Goal: Navigation & Orientation: Find specific page/section

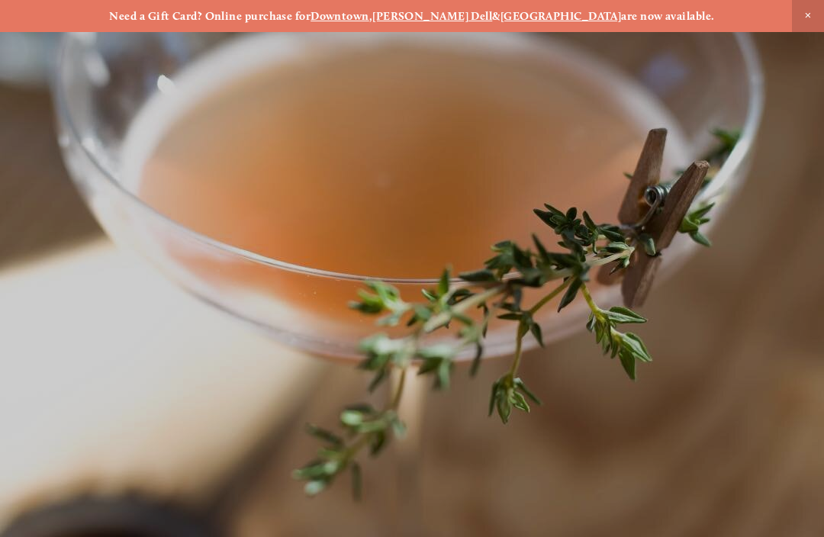
scroll to position [-16, 0]
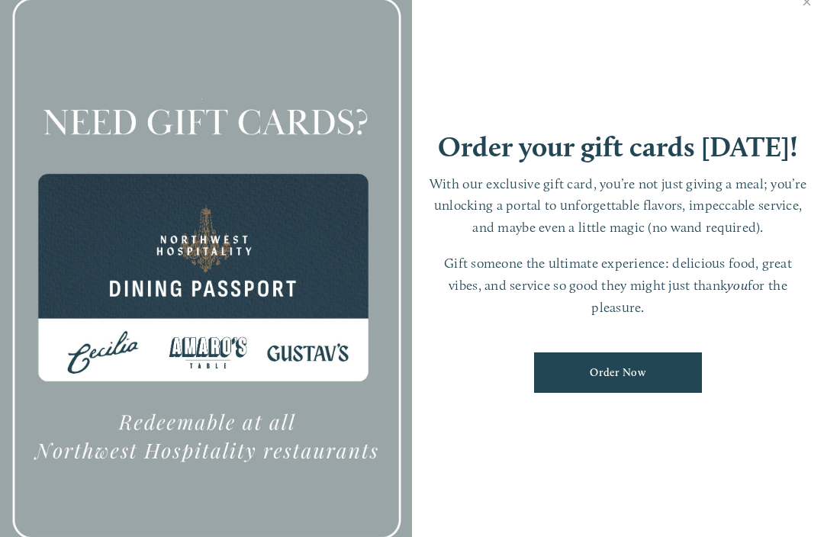
click at [795, 17] on link "Close" at bounding box center [807, 3] width 30 height 43
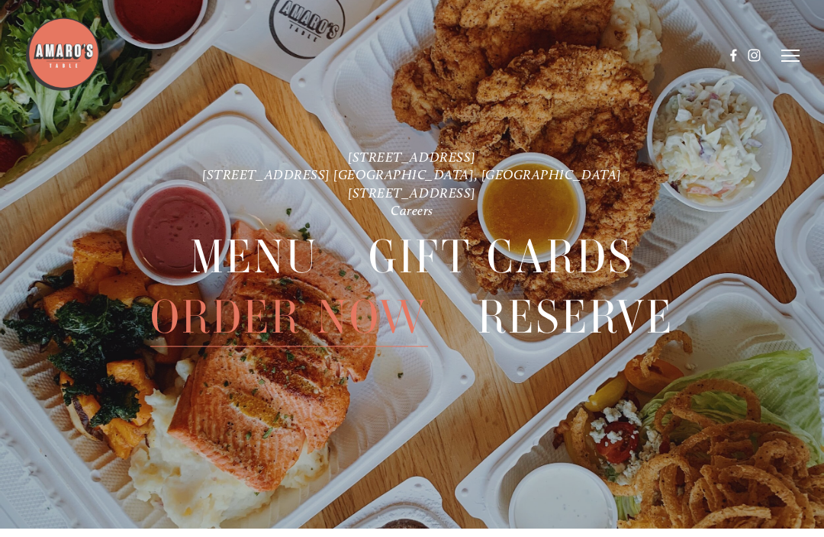
scroll to position [0, 0]
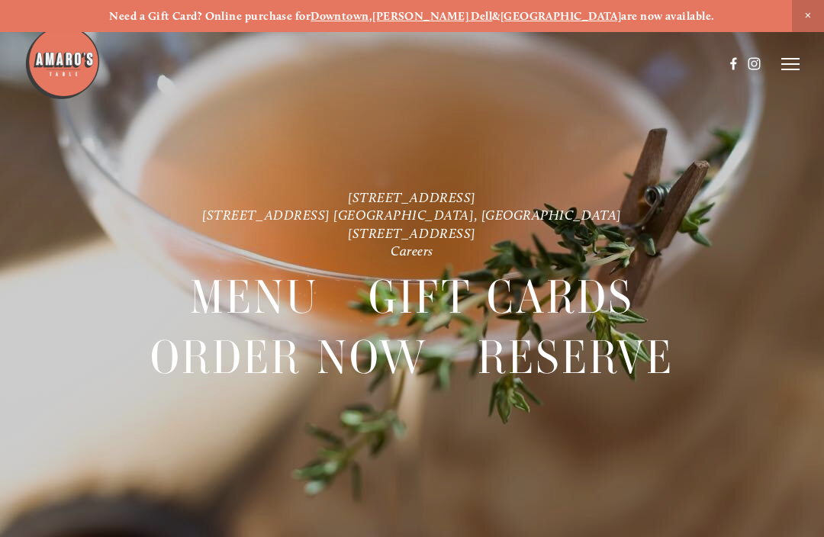
click at [800, 58] on div at bounding box center [412, 268] width 824 height 537
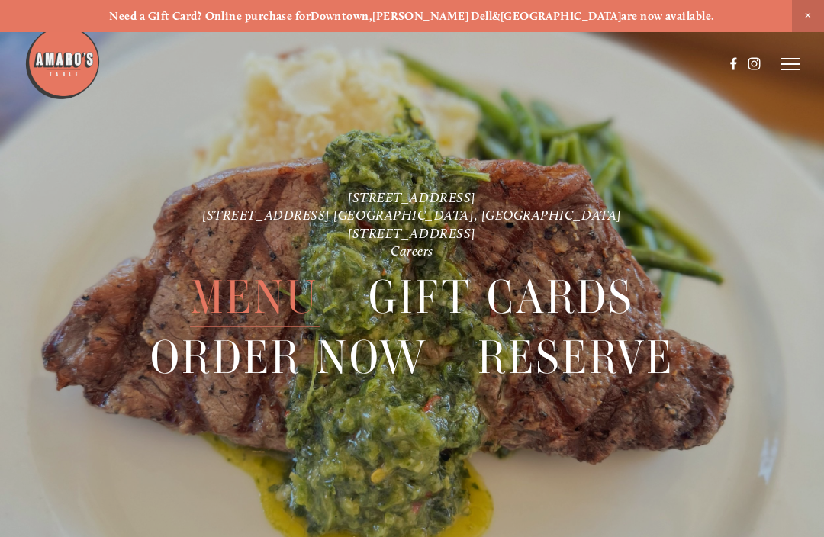
click at [785, 60] on icon at bounding box center [791, 64] width 18 height 14
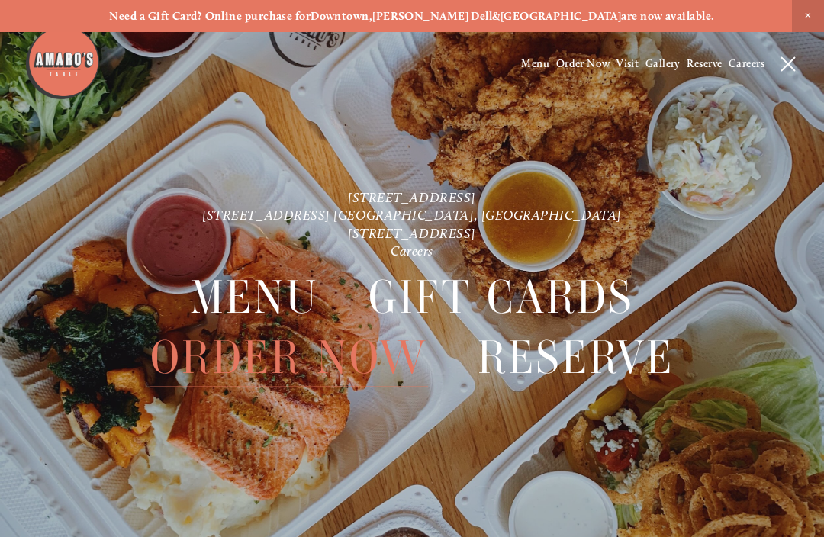
click at [529, 63] on span "Menu" at bounding box center [535, 63] width 28 height 13
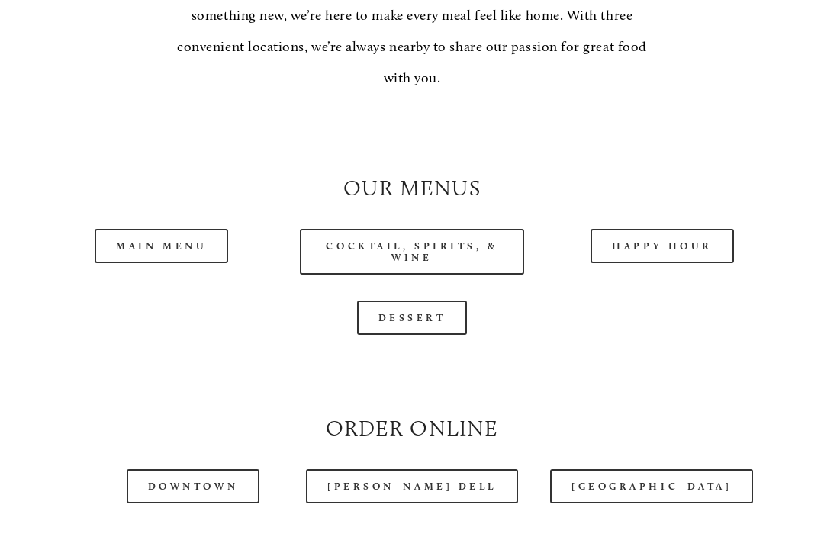
scroll to position [1217, 0]
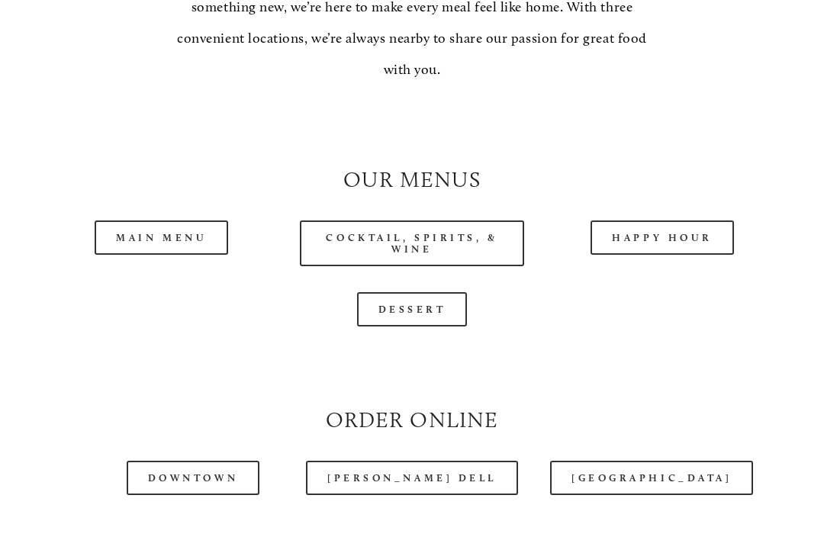
click at [158, 221] on link "Main Menu" at bounding box center [162, 238] width 134 height 34
